Goal: Task Accomplishment & Management: Manage account settings

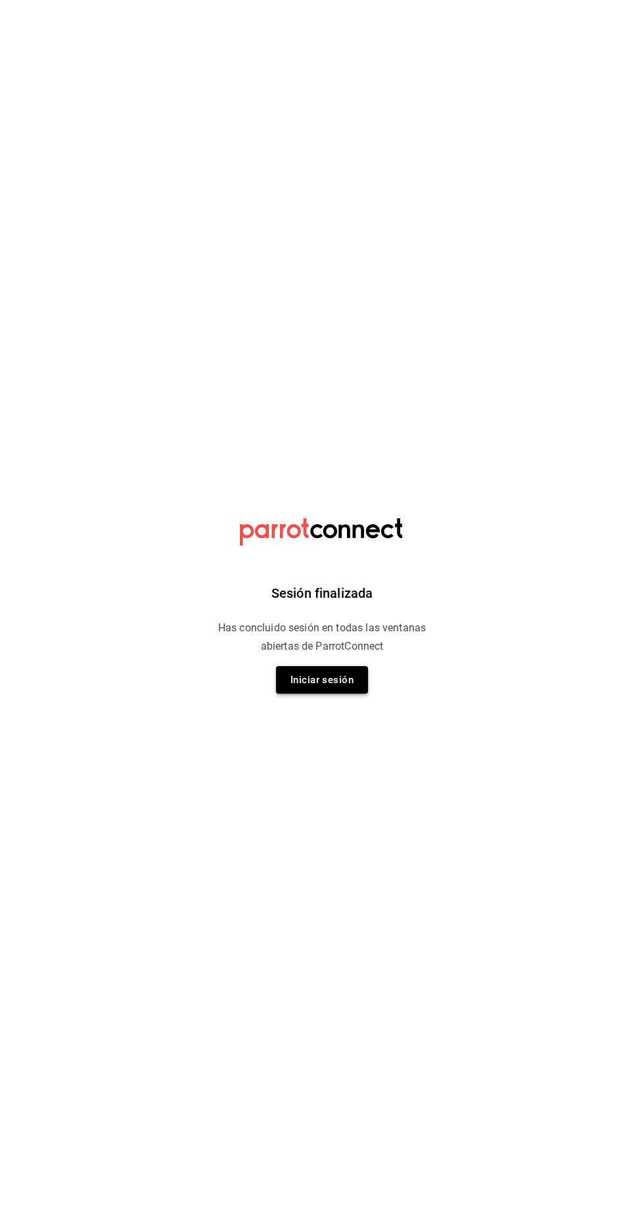
click at [336, 679] on button "Iniciar sesión" at bounding box center [322, 680] width 92 height 28
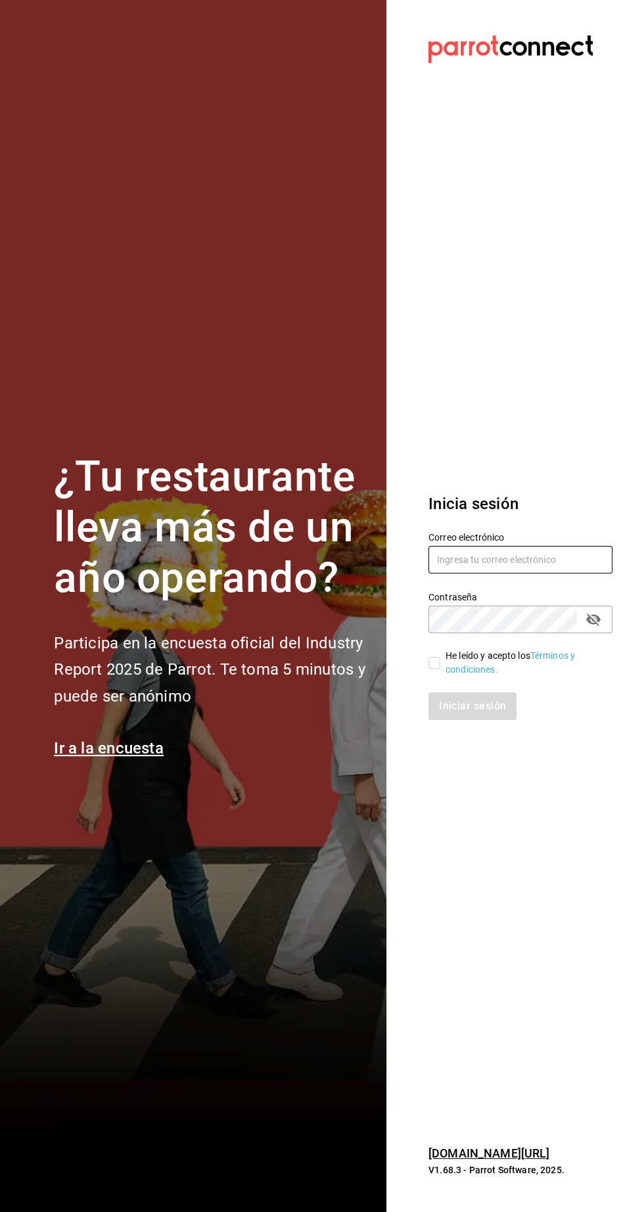
click at [530, 573] on input "text" at bounding box center [520, 560] width 184 height 28
type input "nolita@multiuser.com"
click at [438, 669] on input "He leído y acepto los Términos y condiciones." at bounding box center [434, 663] width 12 height 12
checkbox input "true"
click at [491, 720] on button "Iniciar sesión" at bounding box center [472, 706] width 89 height 28
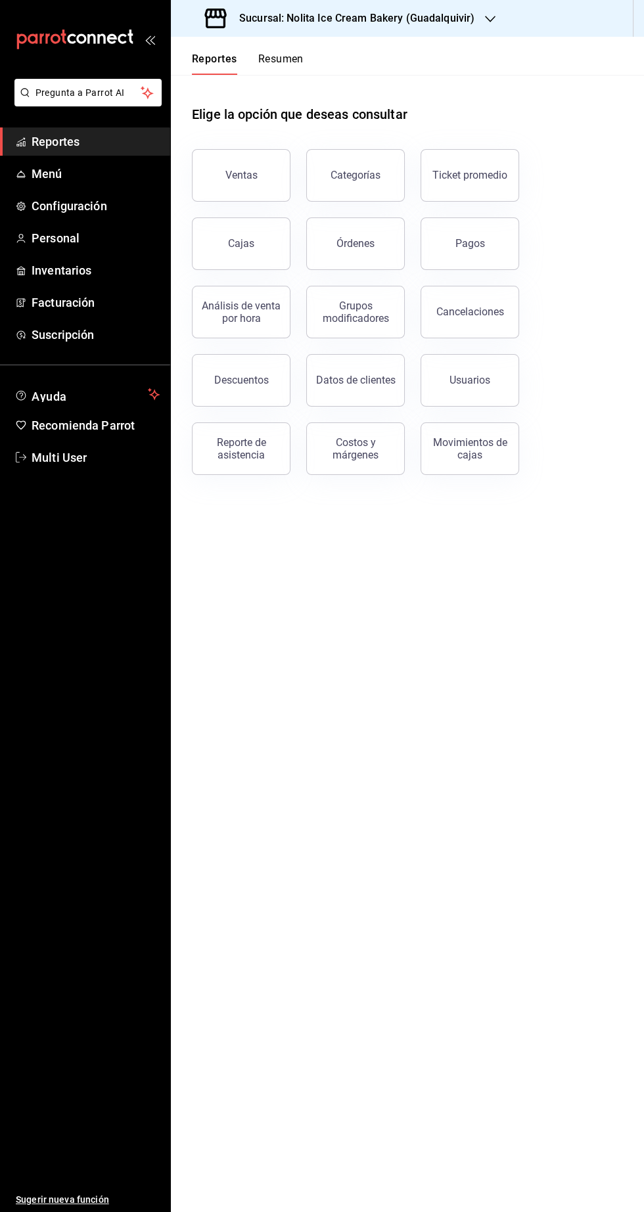
click at [286, 18] on h3 "Sucursal: Nolita Ice Cream Bakery (Guadalquivir)" at bounding box center [352, 19] width 246 height 16
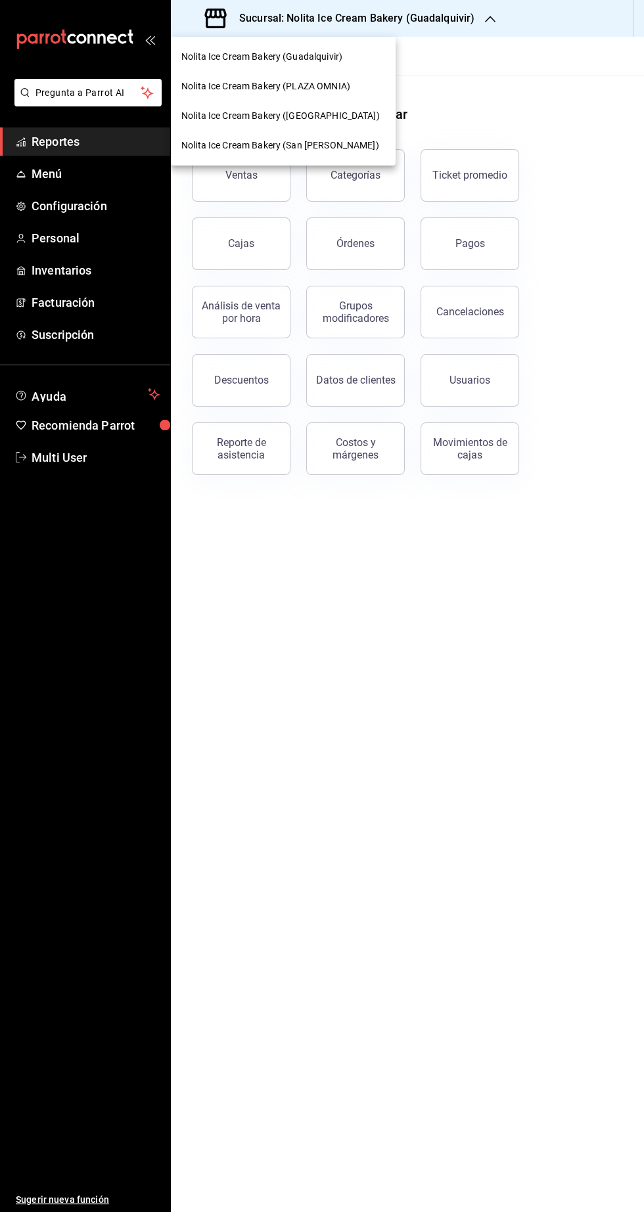
click at [279, 86] on span "Nolita Ice Cream Bakery (PLAZA OMNIA)" at bounding box center [265, 86] width 169 height 14
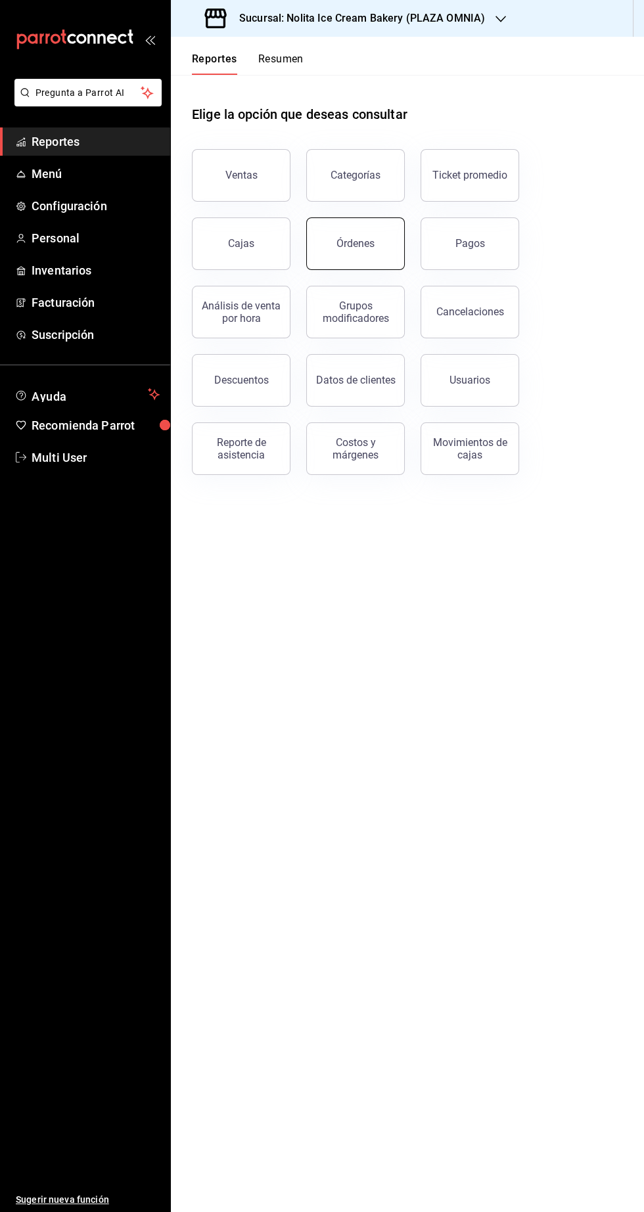
click at [342, 233] on button "Órdenes" at bounding box center [355, 243] width 99 height 53
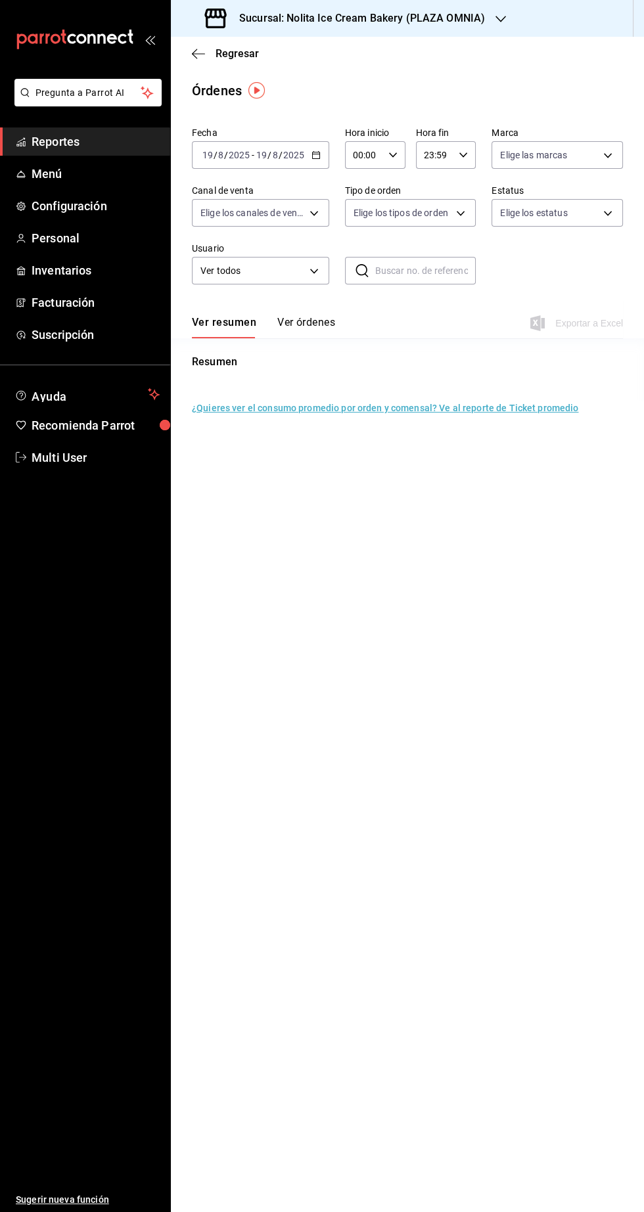
click at [300, 322] on button "Ver órdenes" at bounding box center [306, 327] width 58 height 22
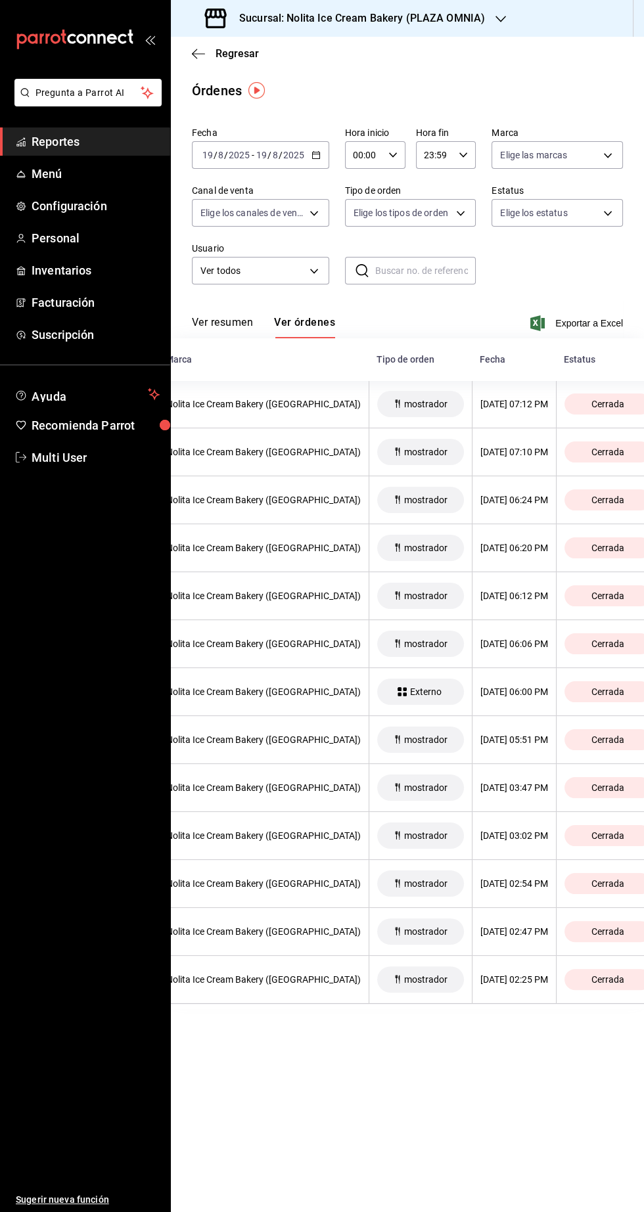
scroll to position [0, 393]
click at [374, 453] on div "mostrador" at bounding box center [417, 452] width 87 height 26
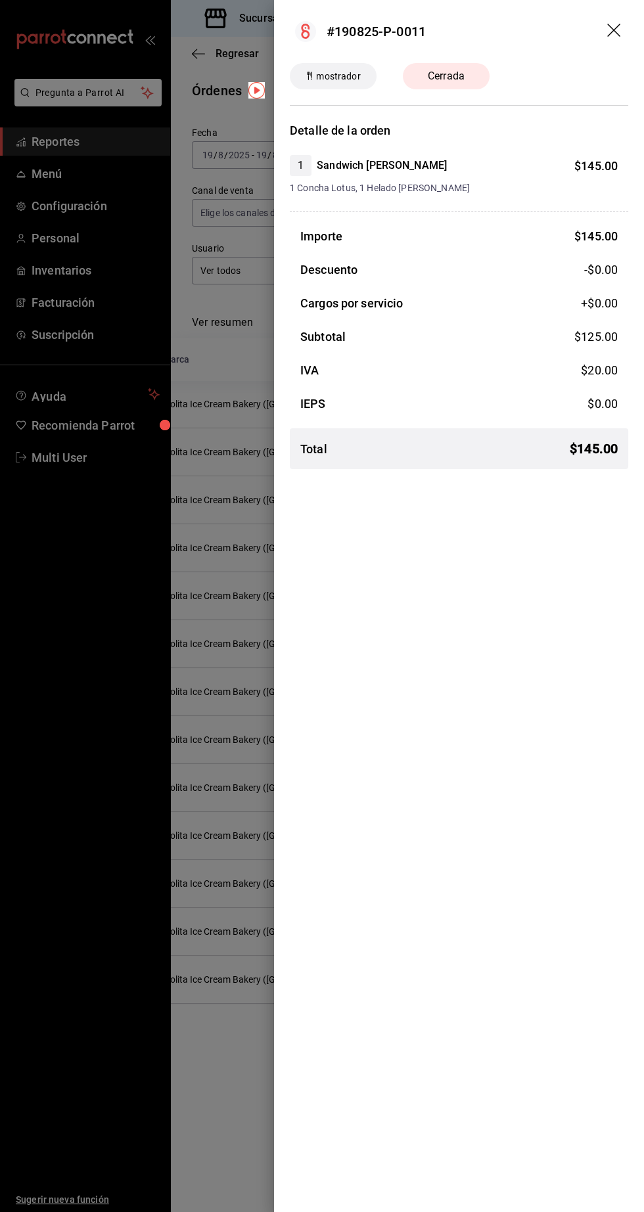
click at [222, 967] on div at bounding box center [322, 606] width 644 height 1212
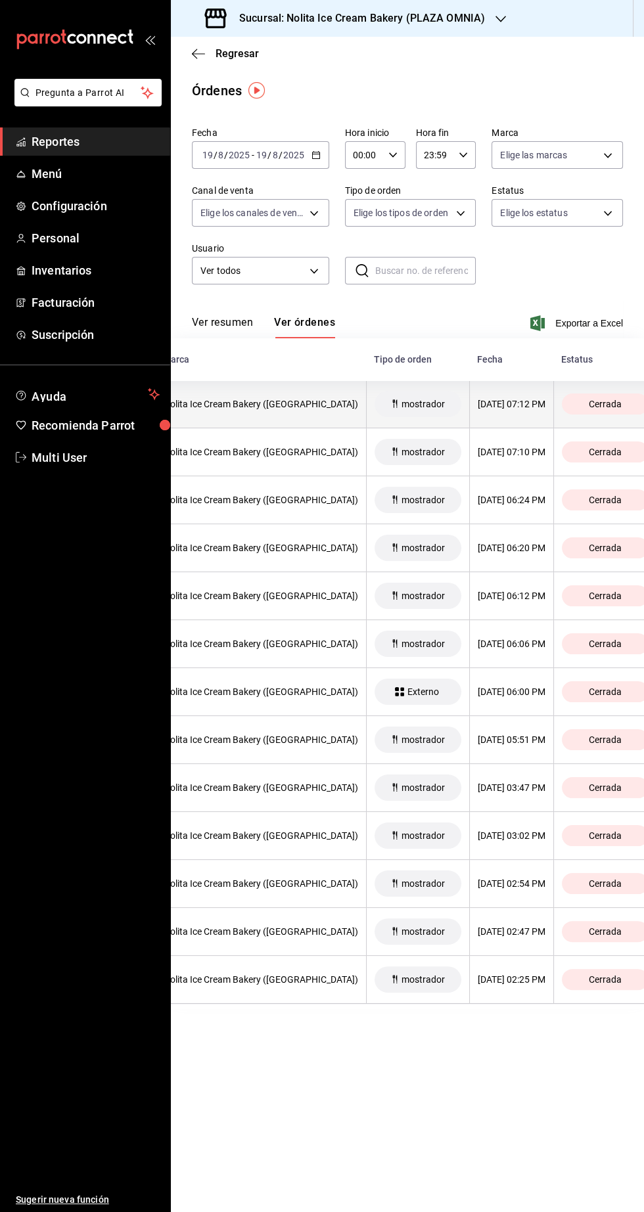
click at [259, 398] on th "Nolita Ice Cream Bakery ([GEOGRAPHIC_DATA])" at bounding box center [260, 404] width 211 height 48
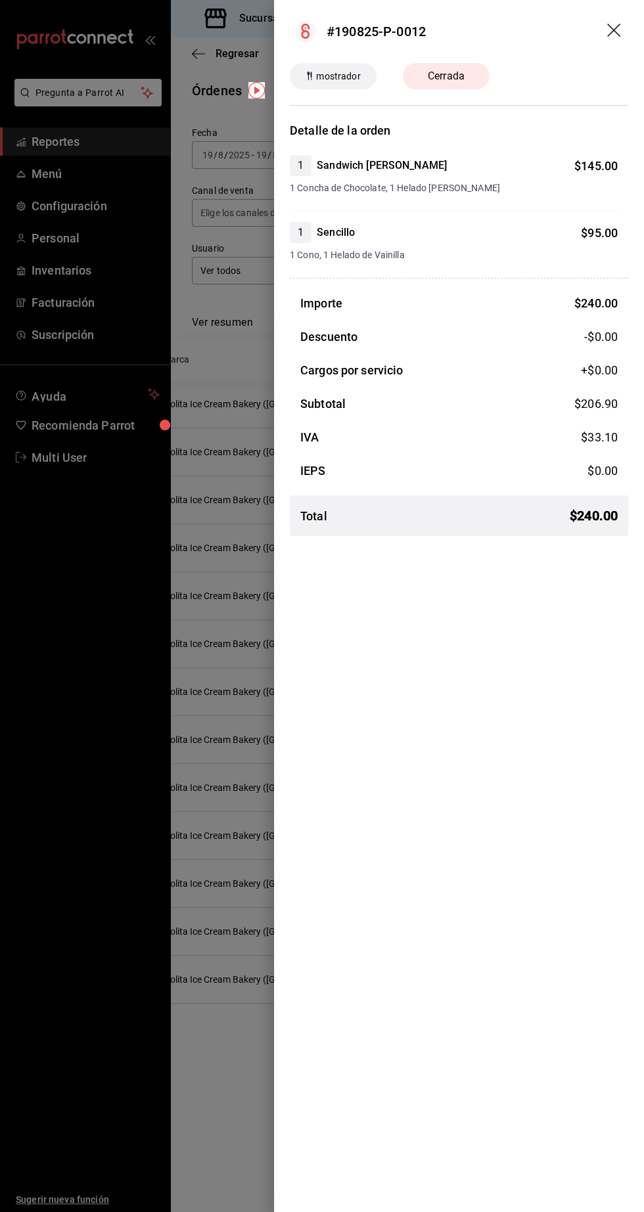
click at [219, 967] on div at bounding box center [322, 606] width 644 height 1212
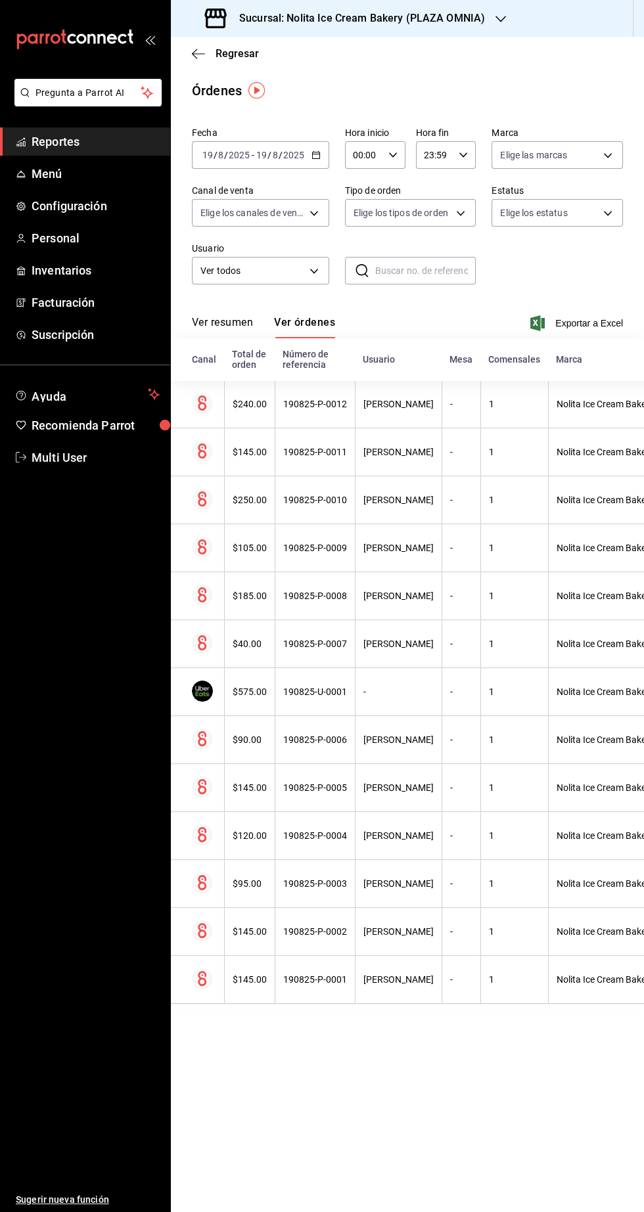
scroll to position [0, 0]
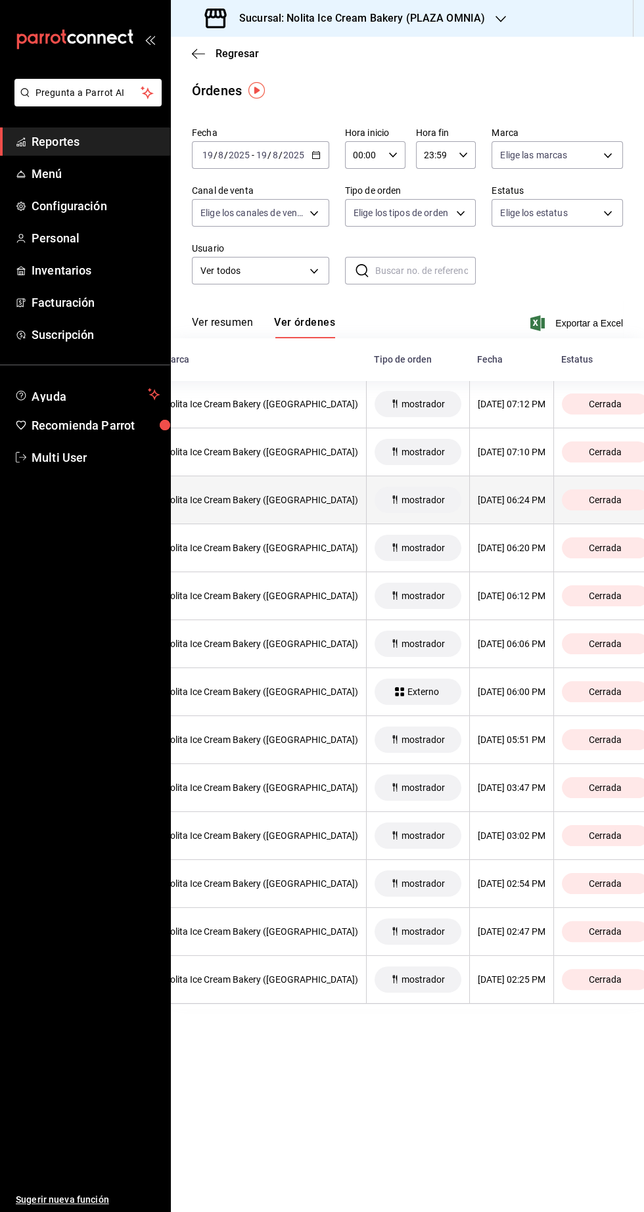
click at [487, 500] on div "[DATE] 06:24 PM" at bounding box center [512, 500] width 68 height 11
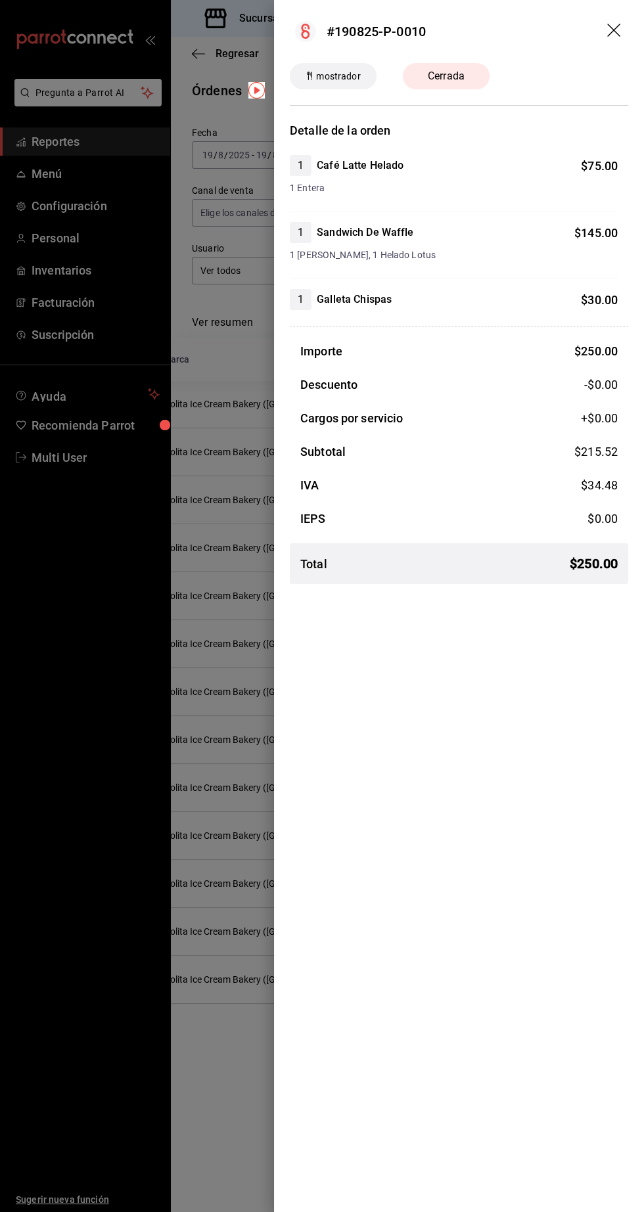
click at [223, 1094] on div at bounding box center [322, 606] width 644 height 1212
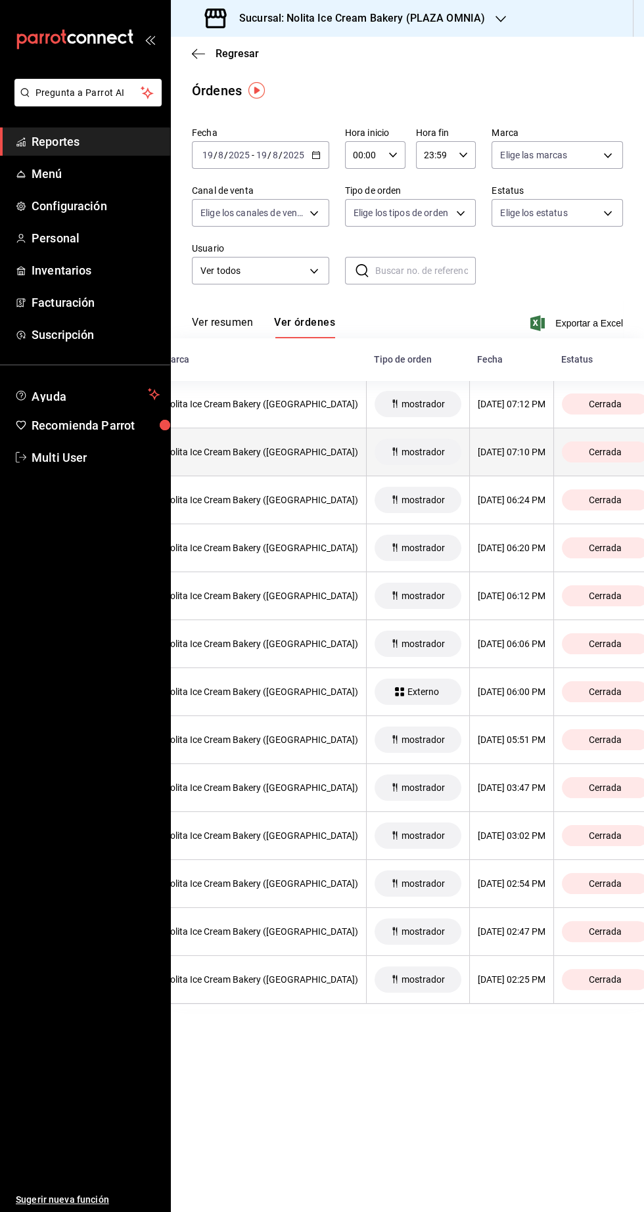
click at [478, 453] on div "[DATE] 07:10 PM" at bounding box center [512, 452] width 68 height 11
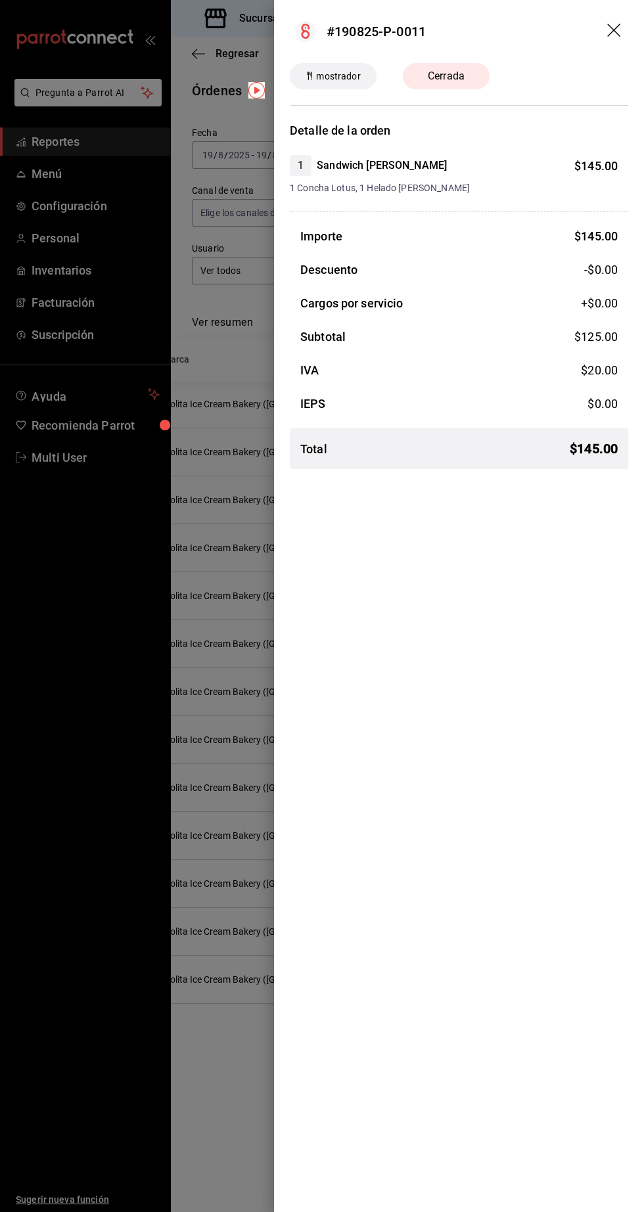
click at [200, 1061] on div at bounding box center [322, 606] width 644 height 1212
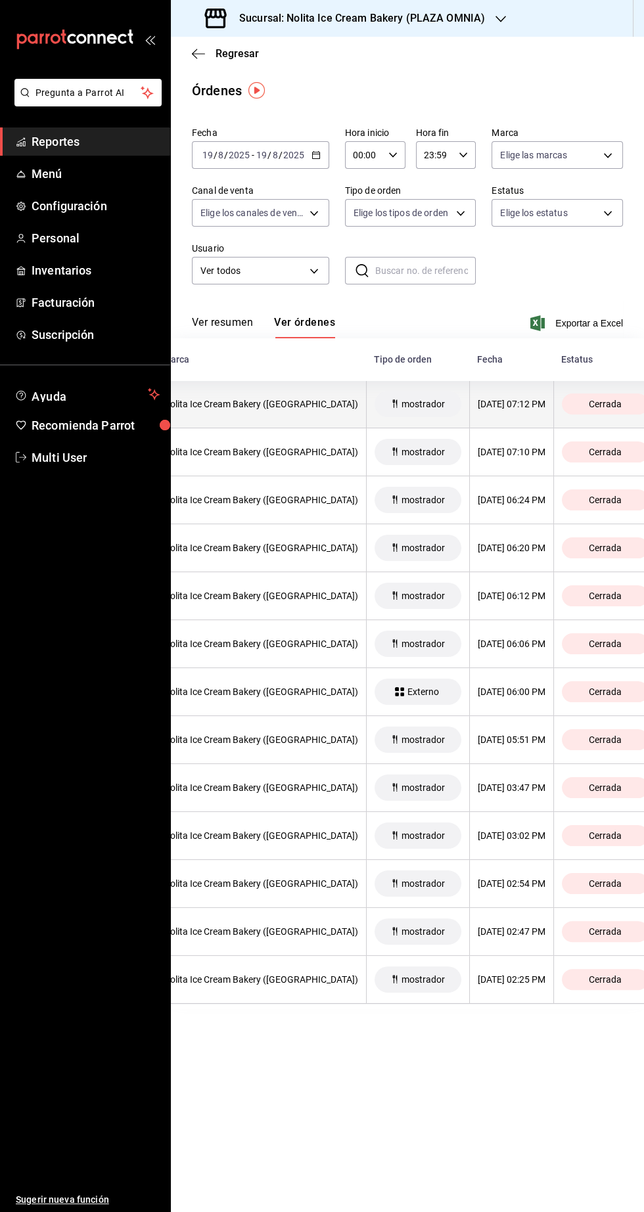
click at [479, 401] on div "[DATE] 07:12 PM" at bounding box center [512, 404] width 68 height 11
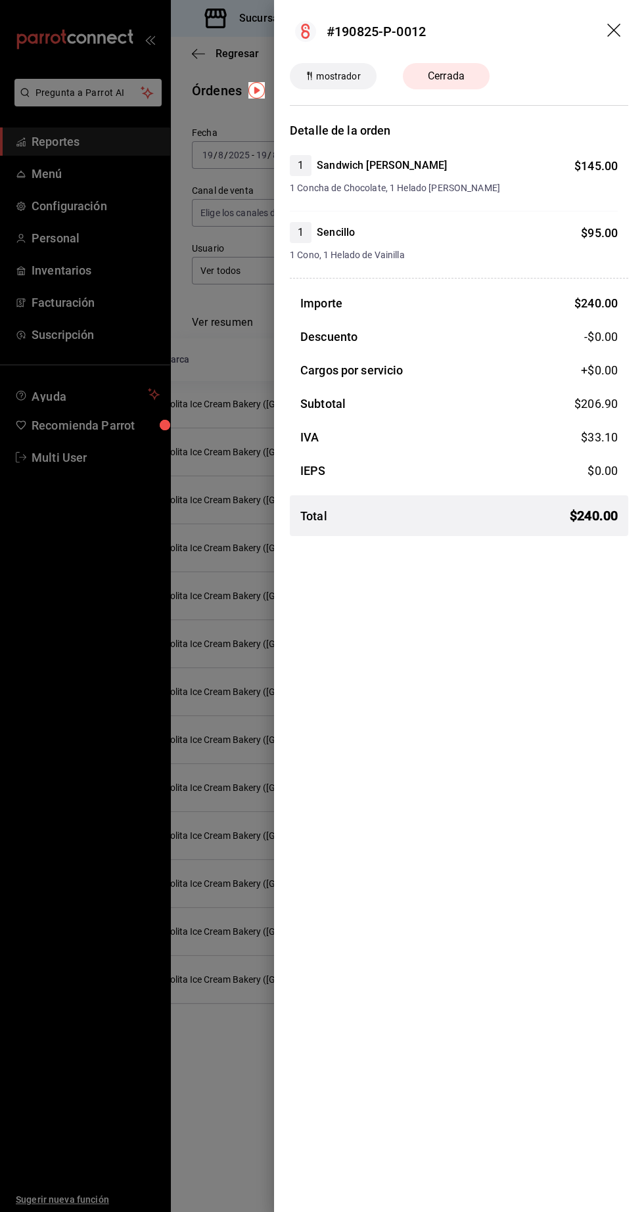
click at [166, 1093] on div at bounding box center [322, 606] width 644 height 1212
